Goal: Information Seeking & Learning: Learn about a topic

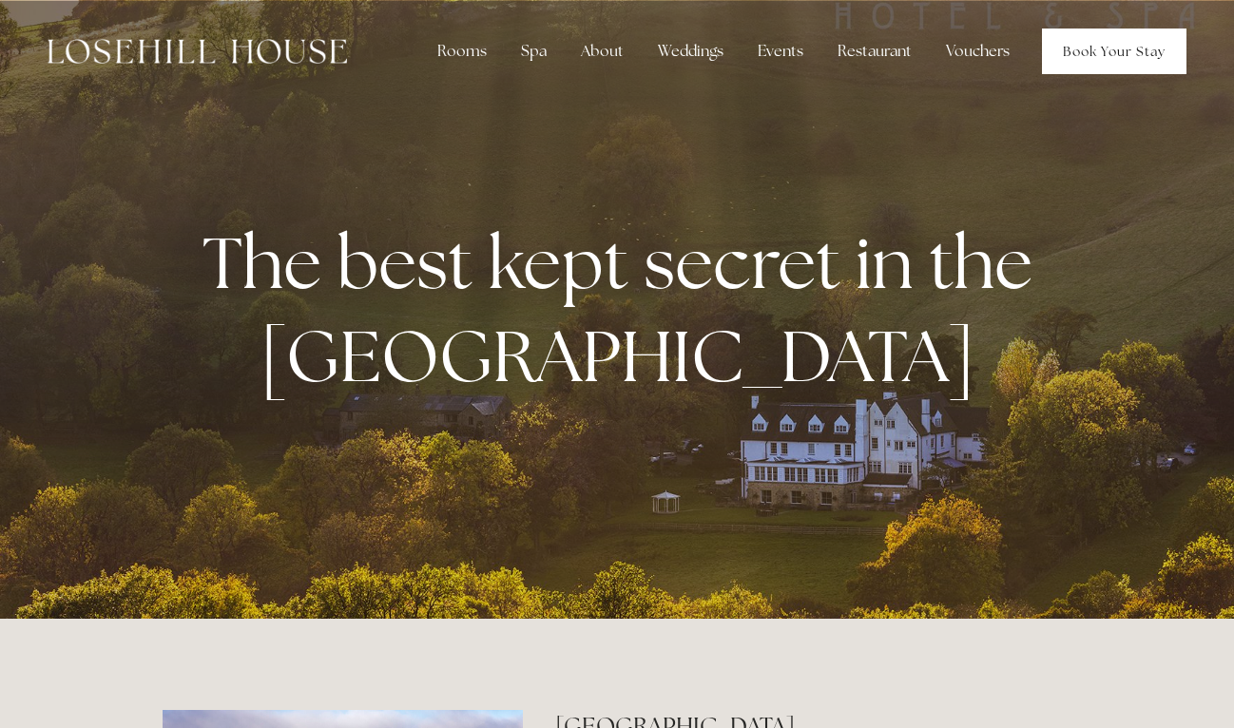
click at [1131, 45] on link "Book Your Stay" at bounding box center [1114, 52] width 145 height 46
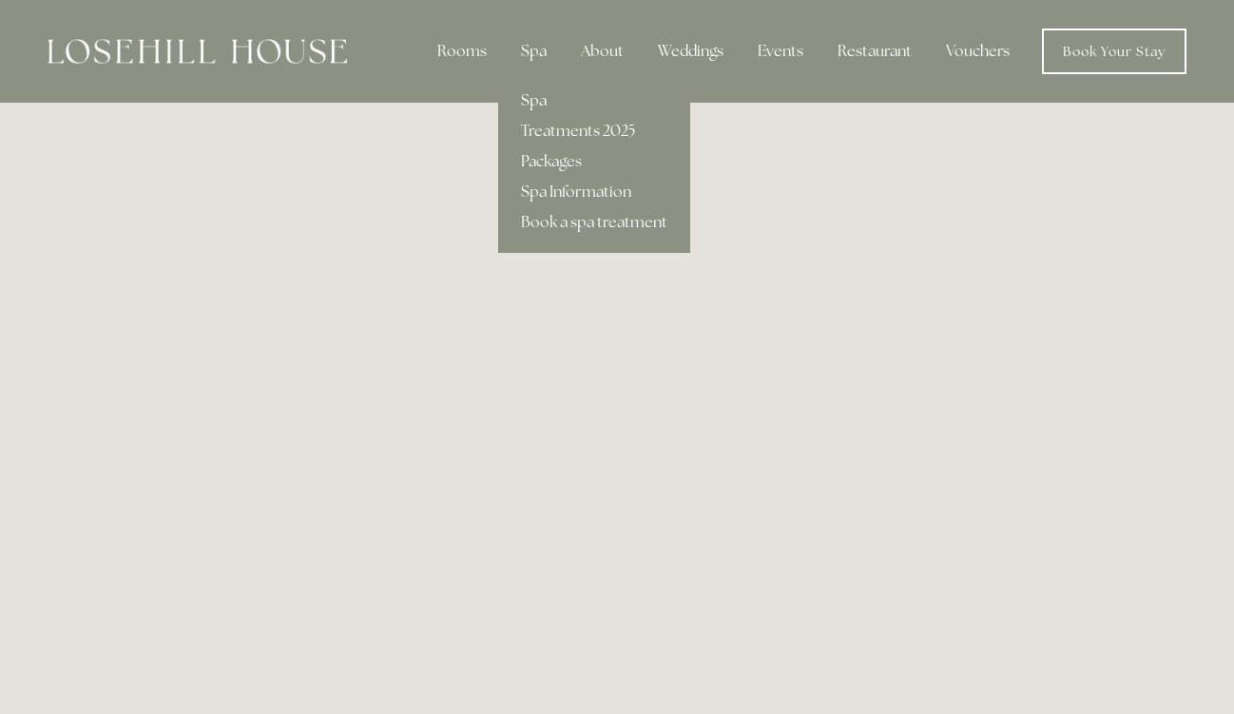
click at [532, 104] on link "Spa" at bounding box center [594, 101] width 192 height 30
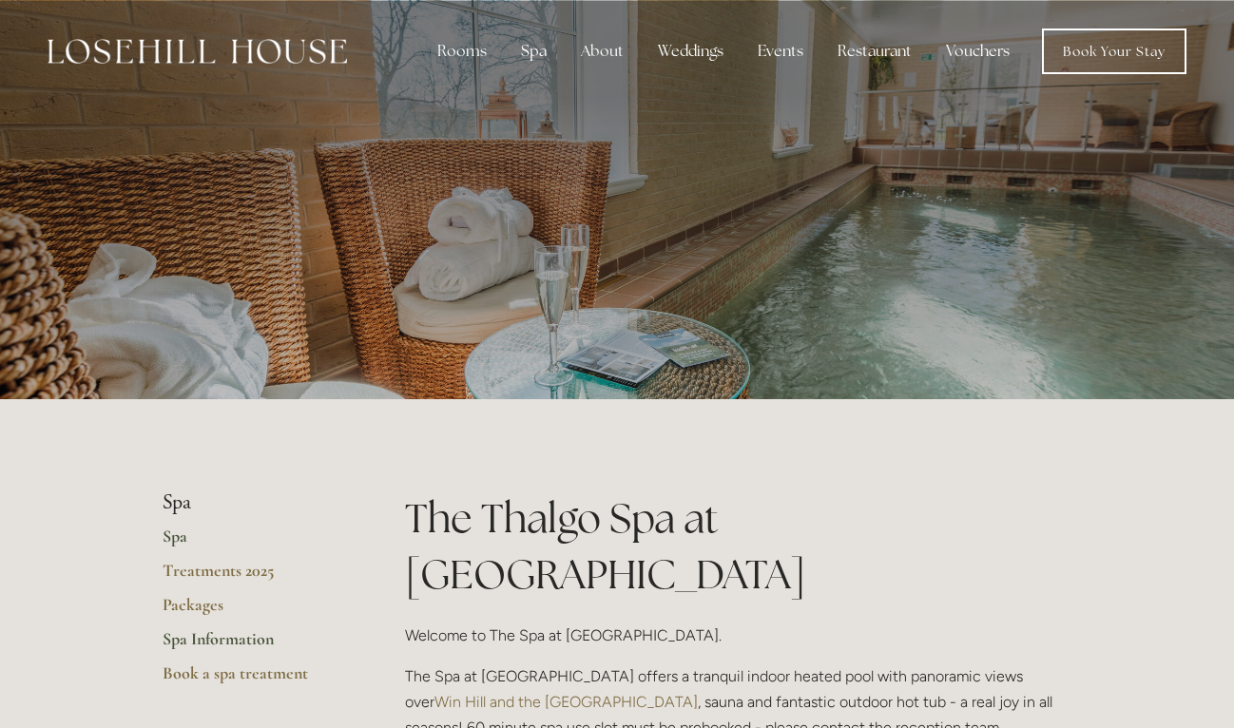
click at [206, 636] on link "Spa Information" at bounding box center [254, 646] width 182 height 34
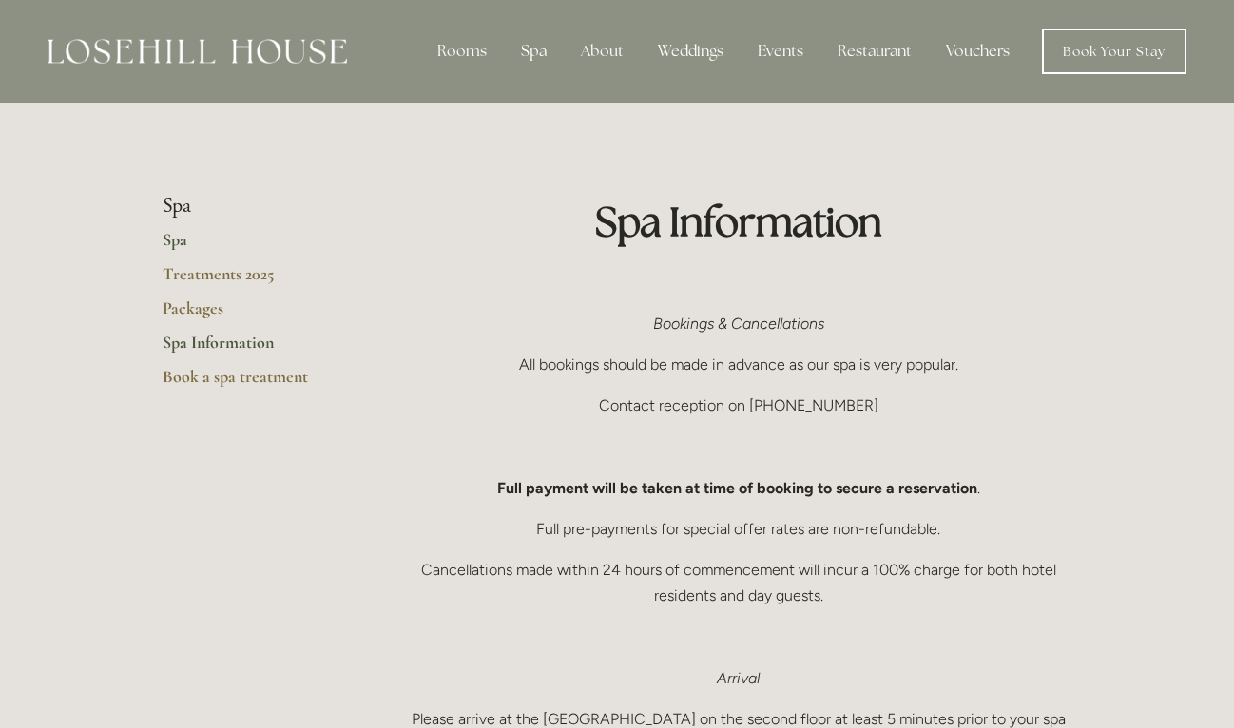
click at [167, 249] on link "Spa" at bounding box center [254, 246] width 182 height 34
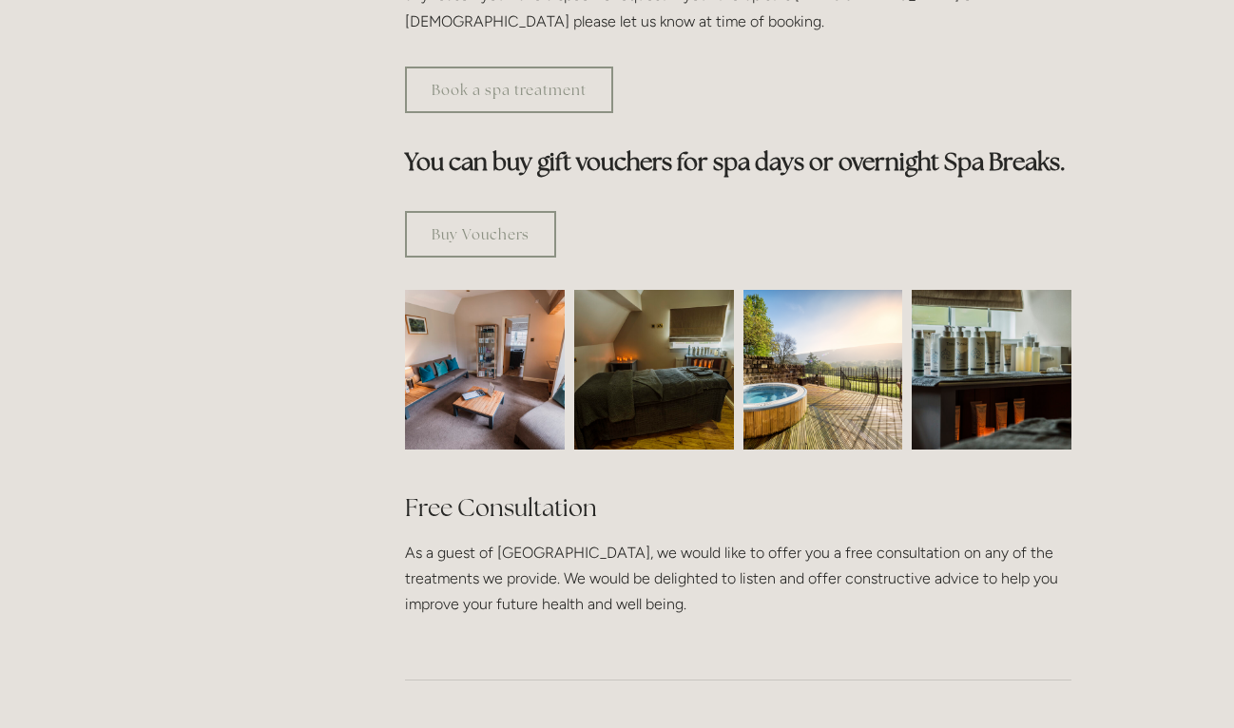
scroll to position [1087, 0]
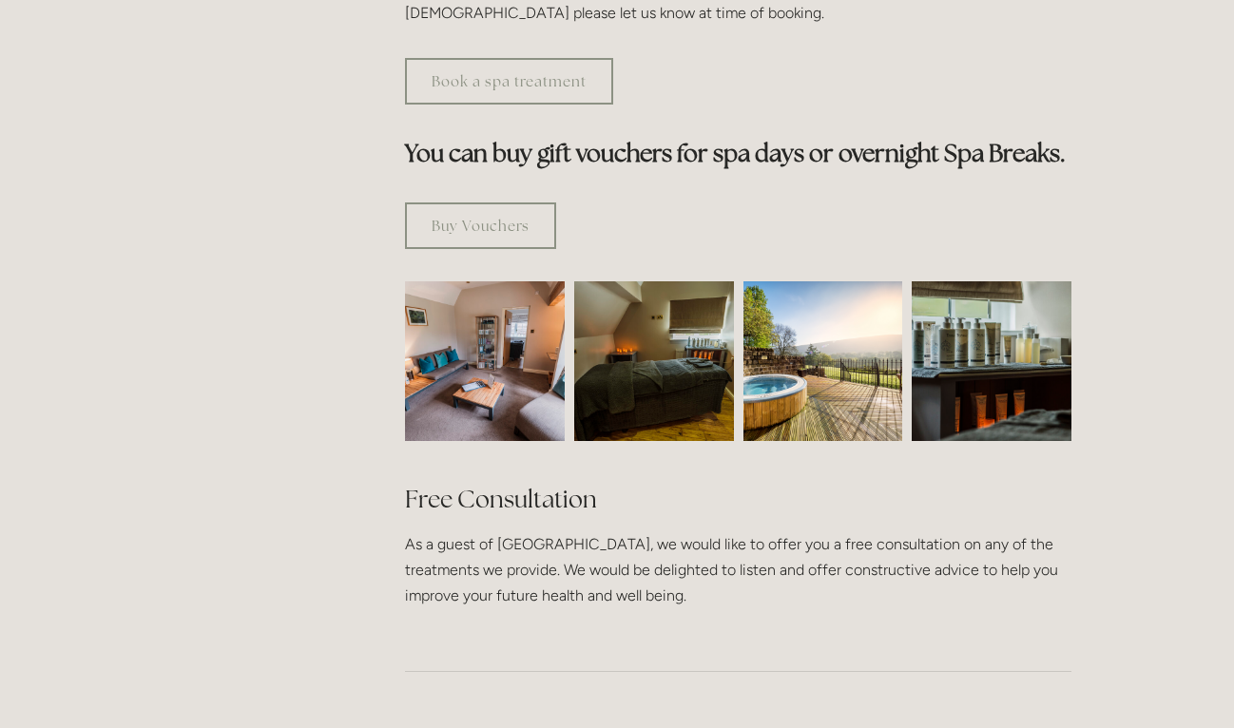
click at [511, 281] on img at bounding box center [485, 361] width 240 height 160
click at [794, 290] on img at bounding box center [824, 361] width 160 height 160
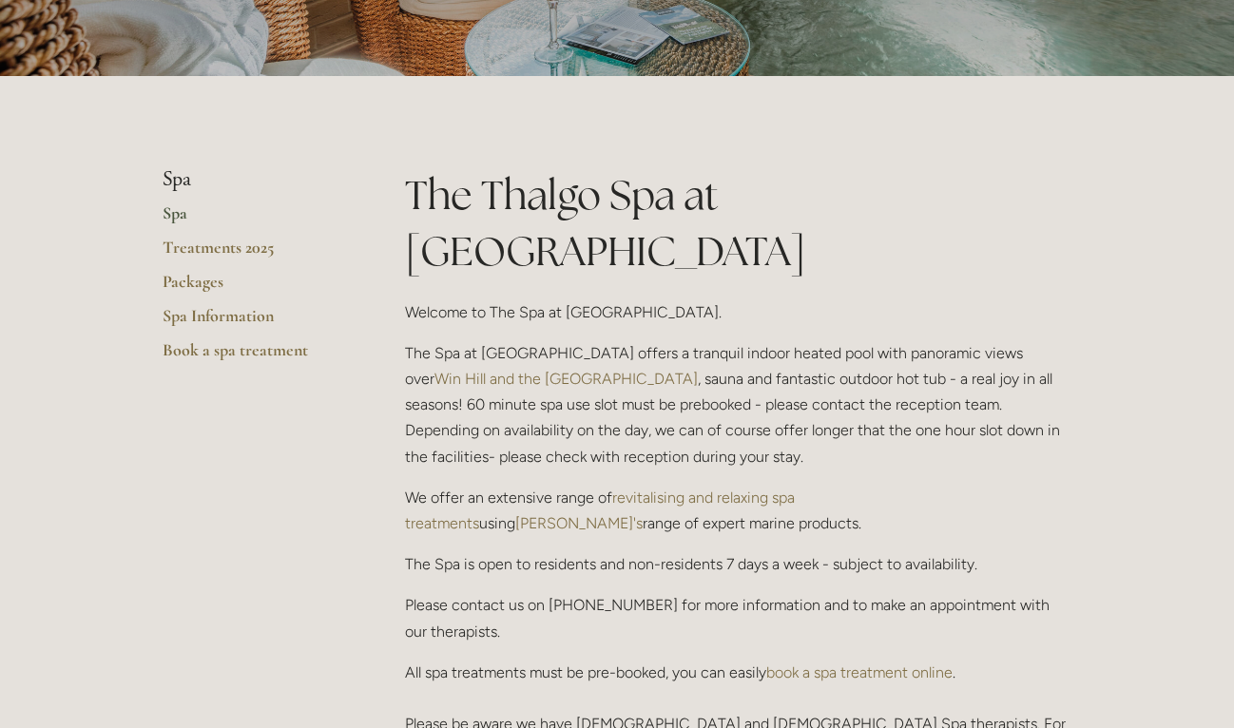
scroll to position [0, 0]
